Goal: Find specific page/section: Find specific page/section

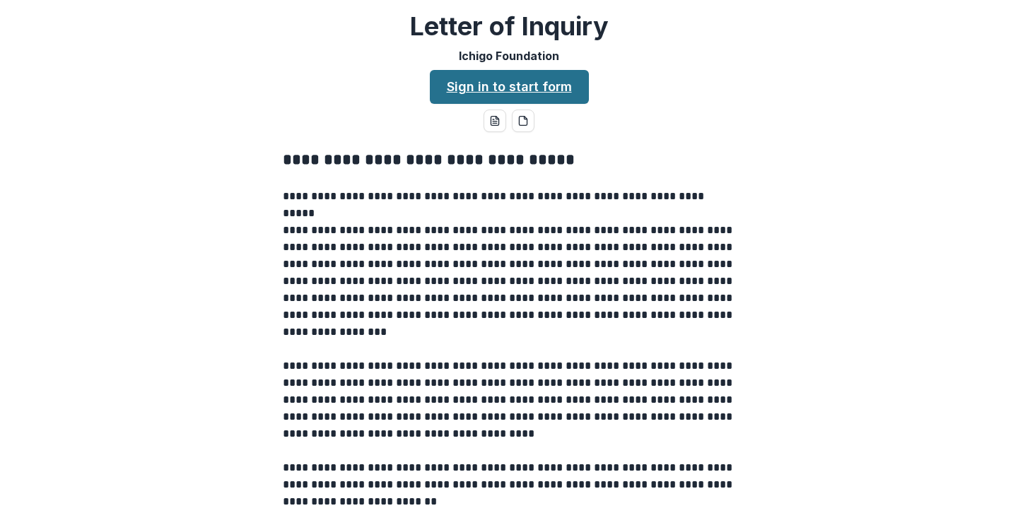
click at [487, 95] on link "Sign in to start form" at bounding box center [509, 87] width 159 height 34
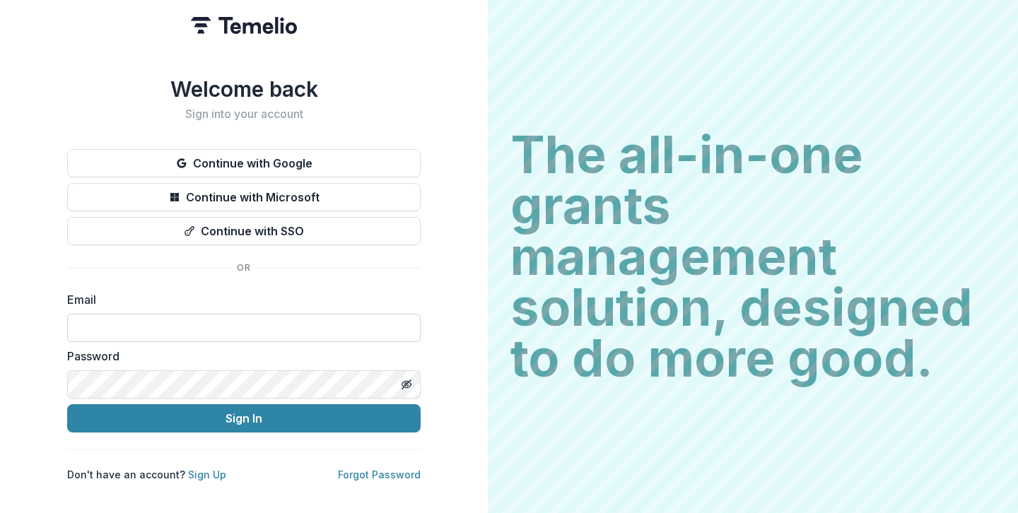
click at [250, 321] on input at bounding box center [244, 328] width 354 height 28
type input "**********"
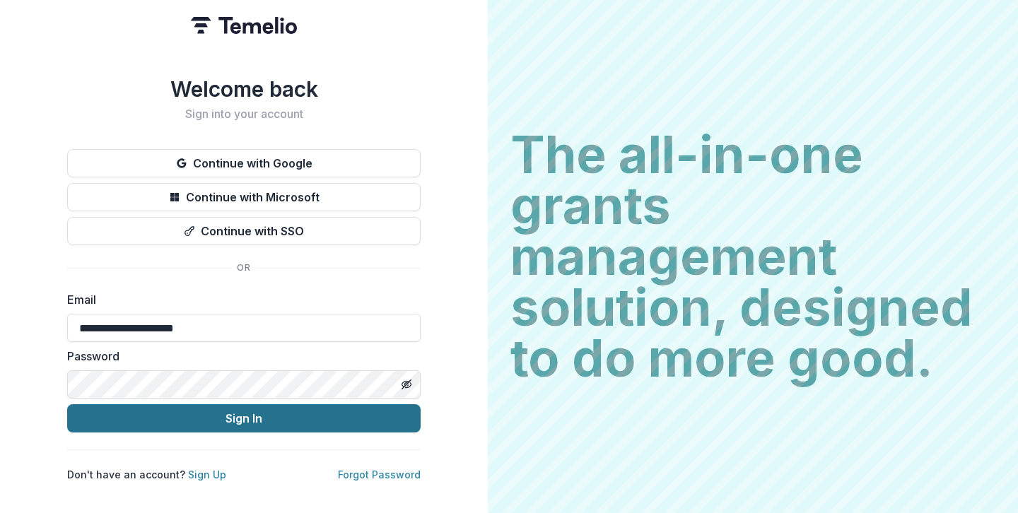
click at [242, 417] on button "Sign In" at bounding box center [244, 419] width 354 height 28
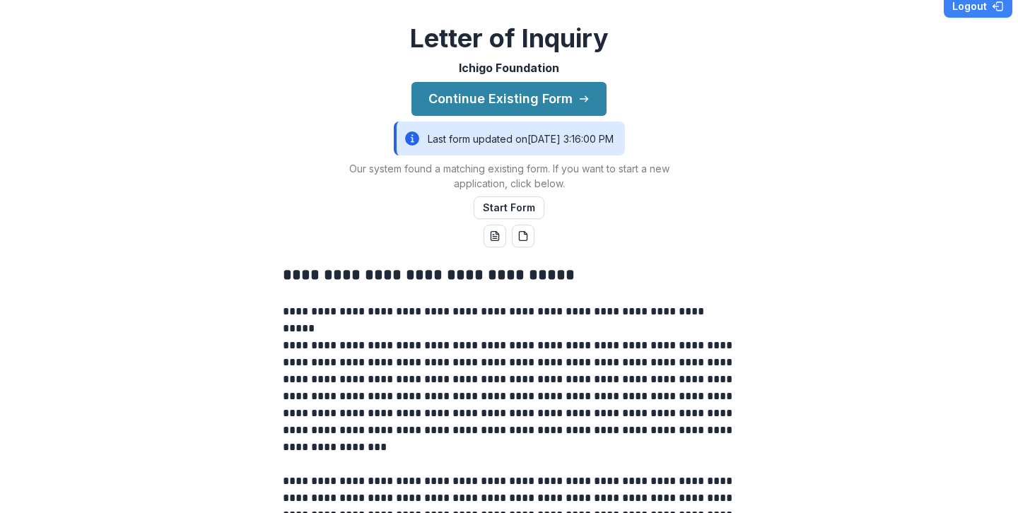
scroll to position [17, 0]
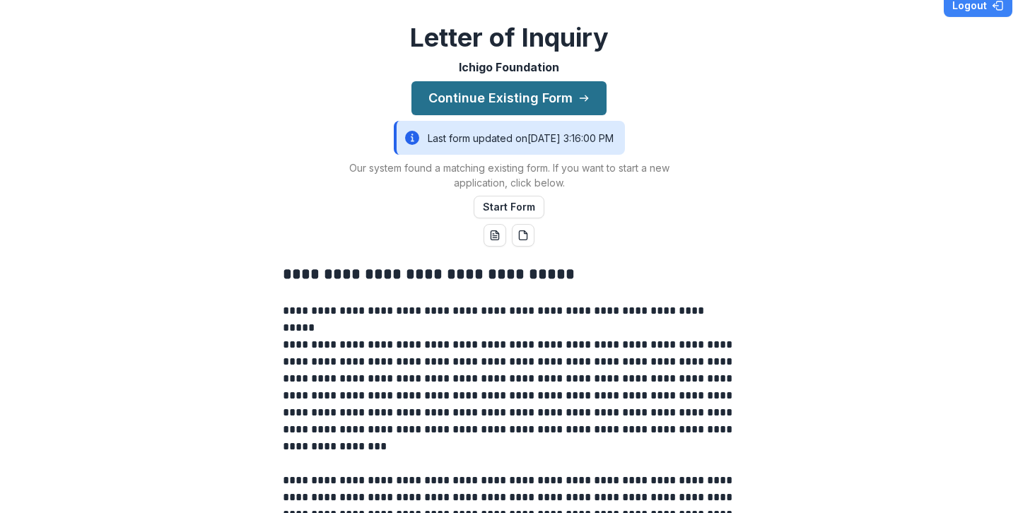
click at [499, 105] on button "Continue Existing Form" at bounding box center [509, 98] width 195 height 34
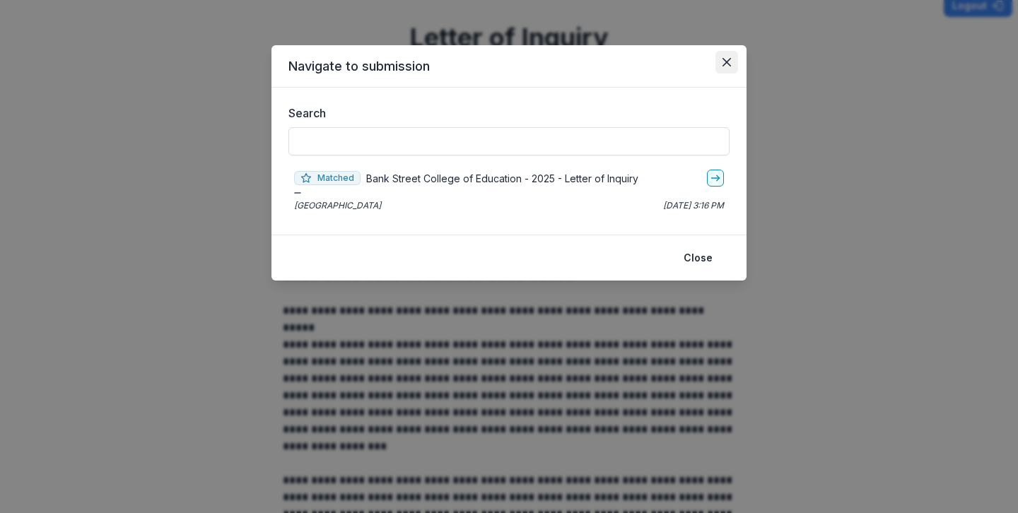
click at [728, 65] on icon "Close" at bounding box center [727, 62] width 8 height 8
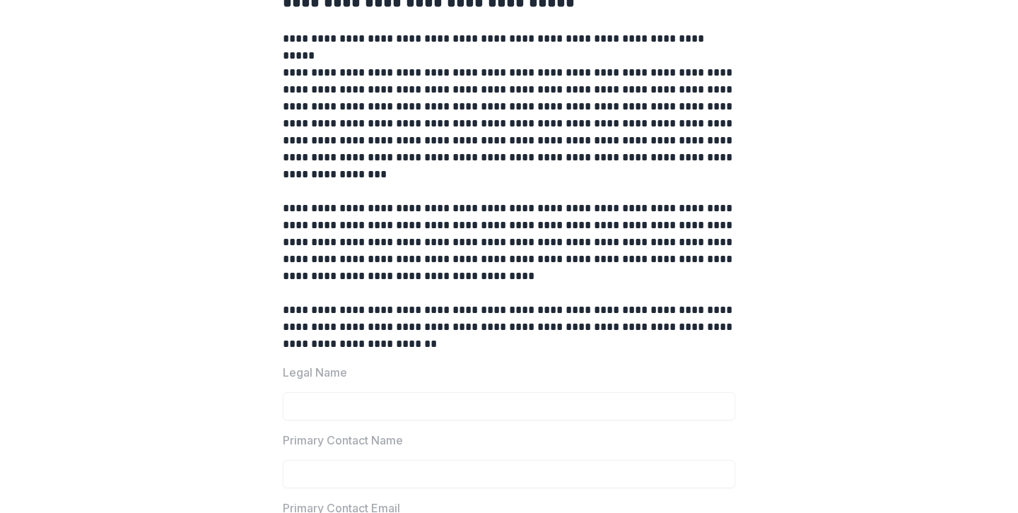
scroll to position [0, 0]
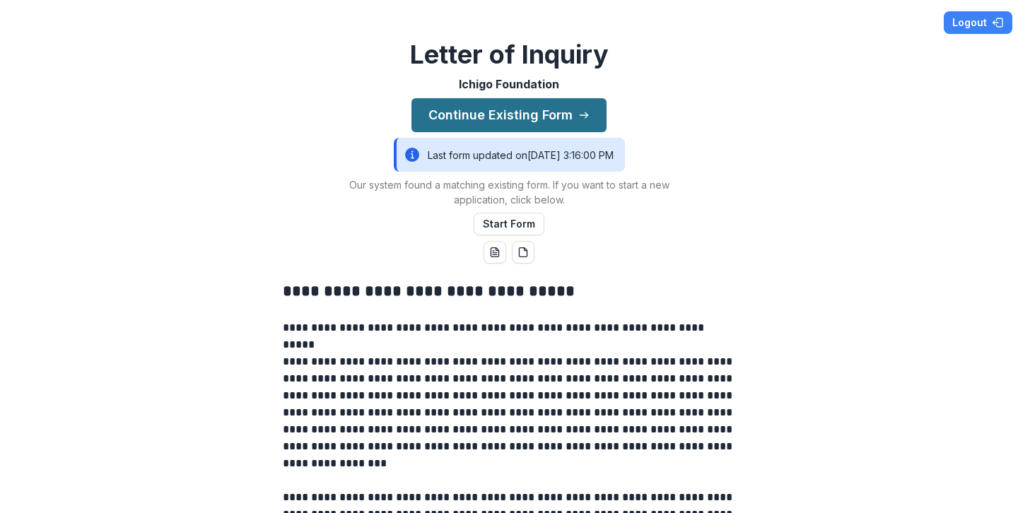
click at [538, 128] on button "Continue Existing Form" at bounding box center [509, 115] width 195 height 34
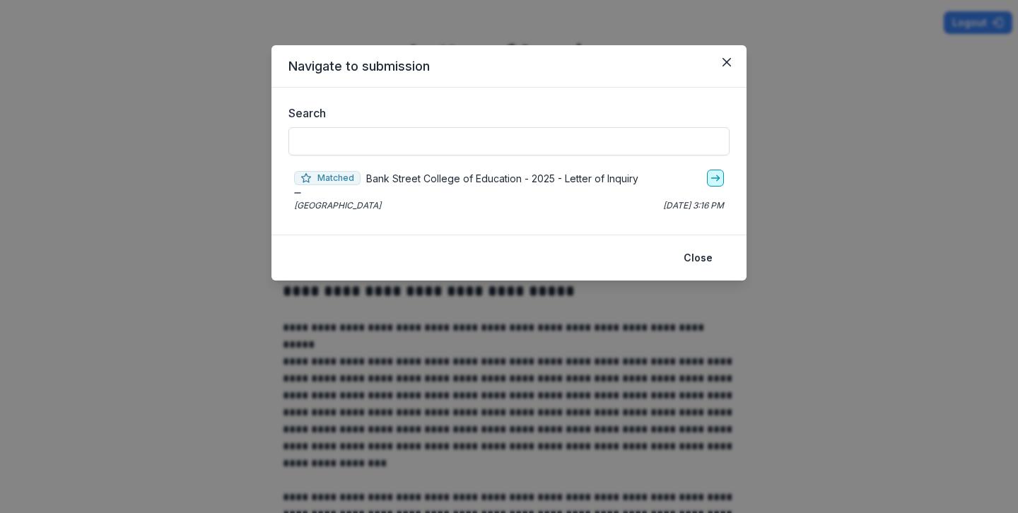
click at [717, 180] on polyline "go-to" at bounding box center [718, 178] width 3 height 6
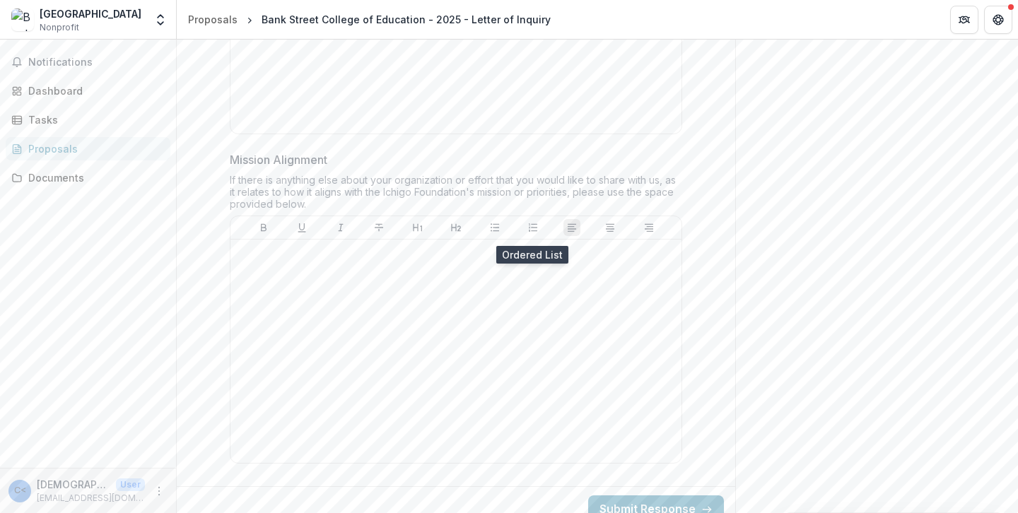
scroll to position [1487, 0]
click at [75, 175] on div "Documents" at bounding box center [93, 177] width 131 height 15
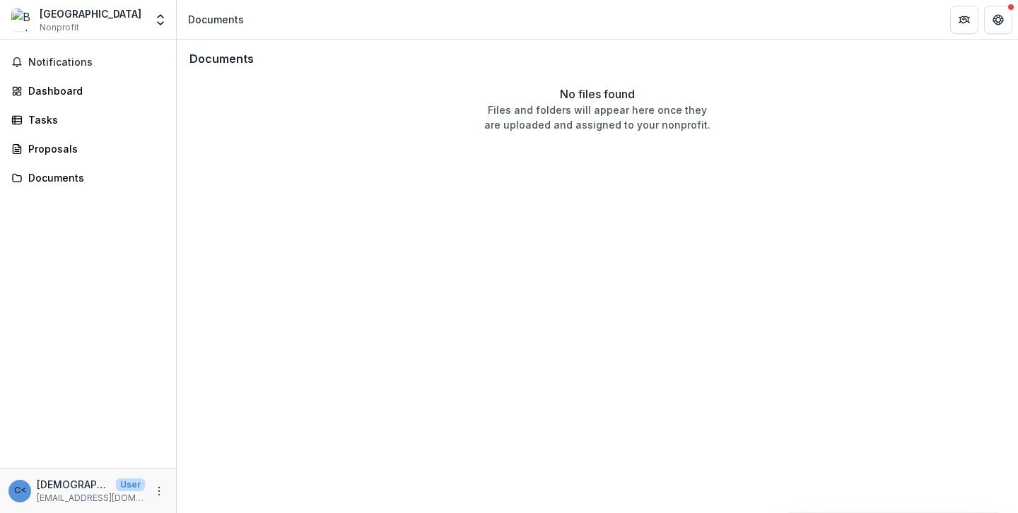
click at [66, 136] on div "Notifications Dashboard Tasks Proposals Documents" at bounding box center [88, 254] width 176 height 429
click at [50, 148] on div "Proposals" at bounding box center [93, 148] width 131 height 15
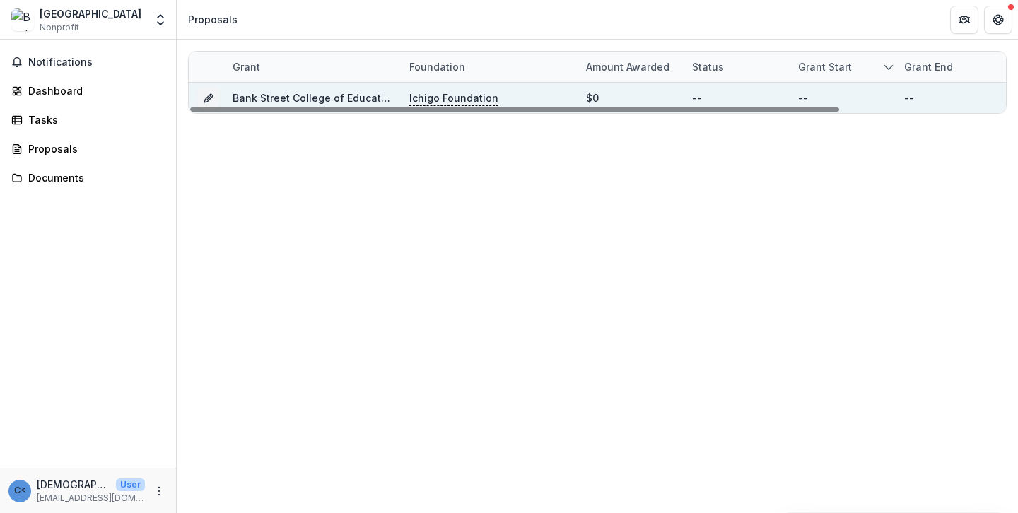
click at [249, 93] on link "Bank Street College of Education - 2025 - Letter of Inquiry" at bounding box center [377, 98] width 289 height 12
